Goal: Information Seeking & Learning: Learn about a topic

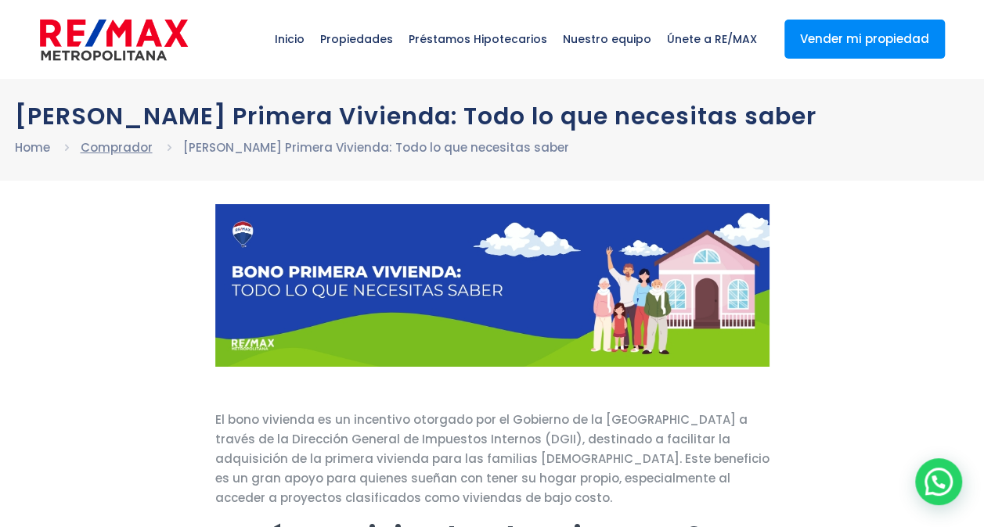
click at [109, 152] on link "Comprador" at bounding box center [117, 147] width 72 height 16
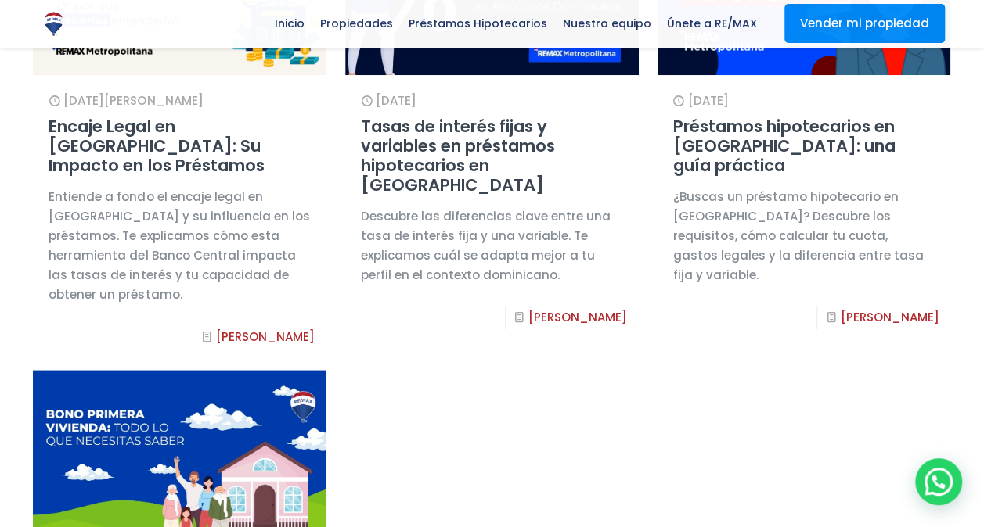
scroll to position [289, 0]
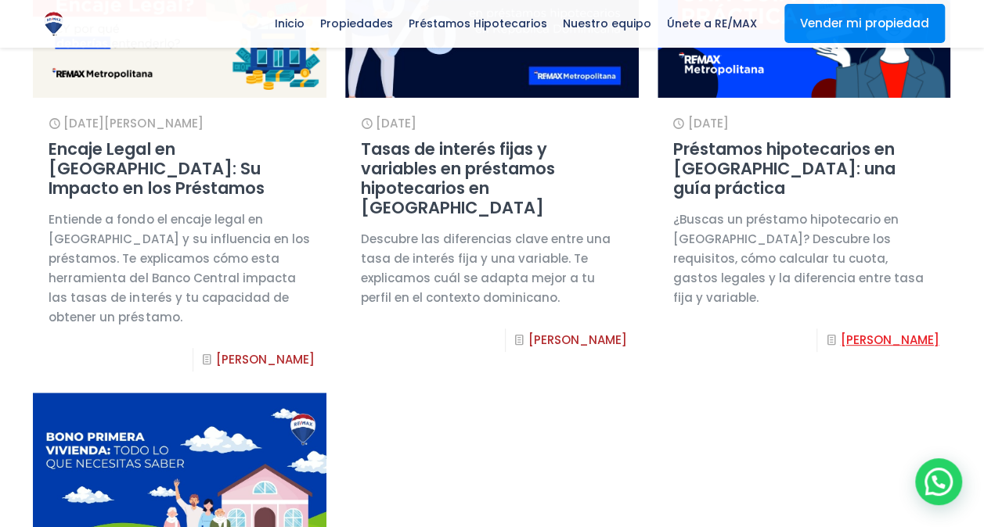
click at [919, 340] on link "Leer Mas" at bounding box center [889, 340] width 99 height 16
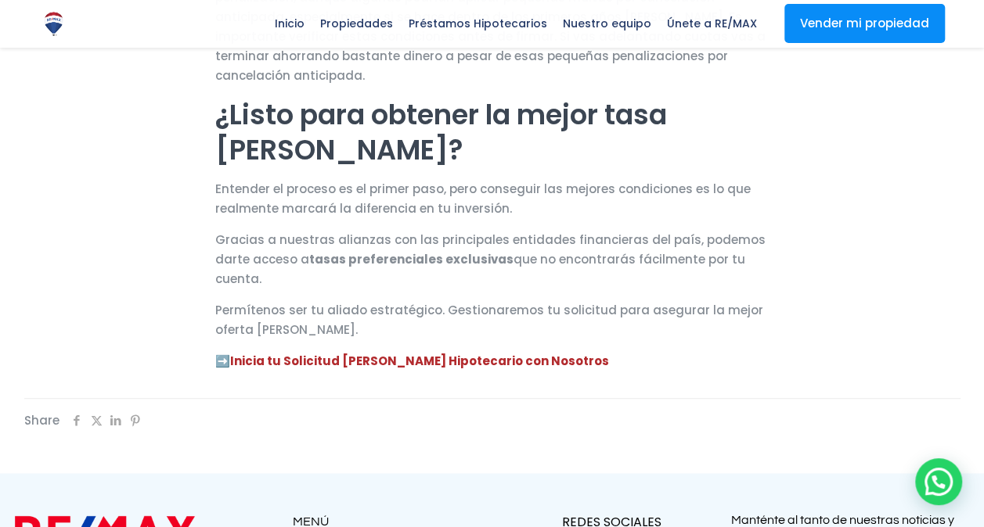
scroll to position [3181, 0]
